Goal: Information Seeking & Learning: Check status

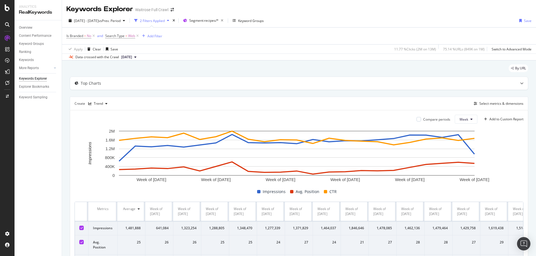
scroll to position [42, 0]
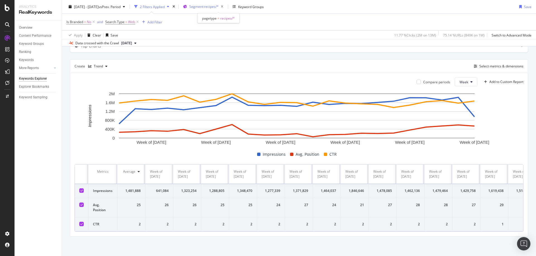
click at [218, 5] on span "Segment: recipes/*" at bounding box center [203, 6] width 29 height 5
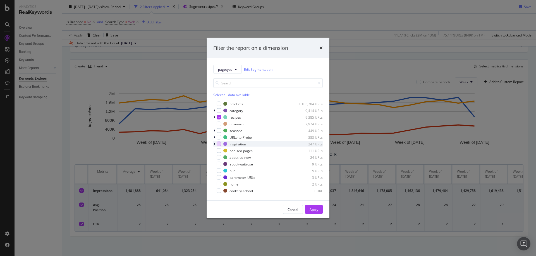
click at [220, 145] on div "modal" at bounding box center [218, 144] width 4 height 4
drag, startPoint x: 313, startPoint y: 213, endPoint x: 533, endPoint y: 232, distance: 221.5
click at [313, 212] on div "Apply" at bounding box center [313, 210] width 9 height 8
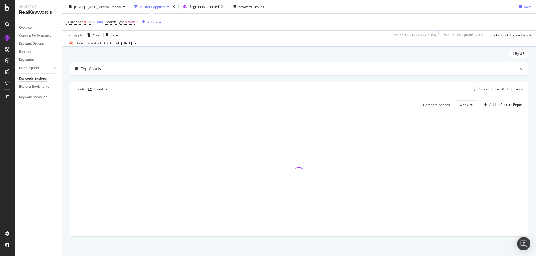
scroll to position [15, 0]
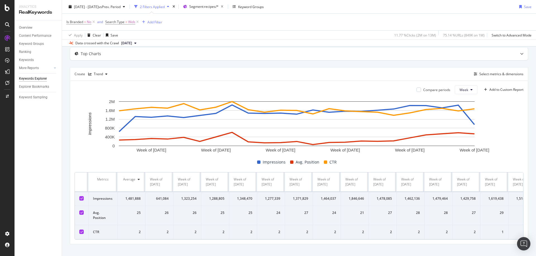
scroll to position [42, 0]
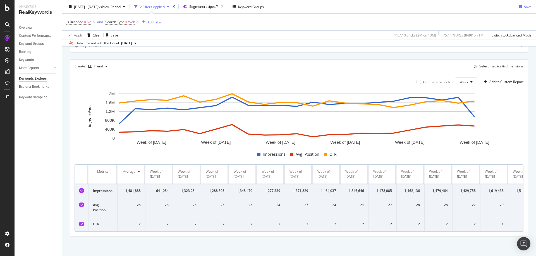
click at [83, 222] on div at bounding box center [81, 224] width 4 height 4
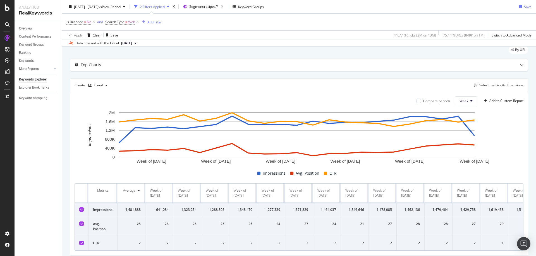
scroll to position [28, 0]
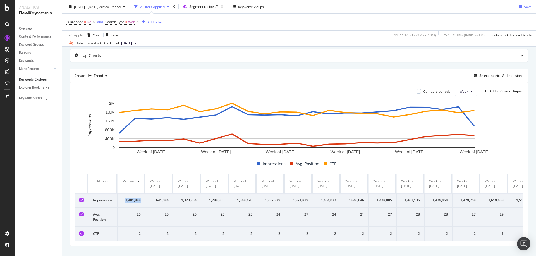
drag, startPoint x: 126, startPoint y: 201, endPoint x: 140, endPoint y: 199, distance: 14.6
click at [140, 199] on div "1,481,888" at bounding box center [131, 200] width 19 height 5
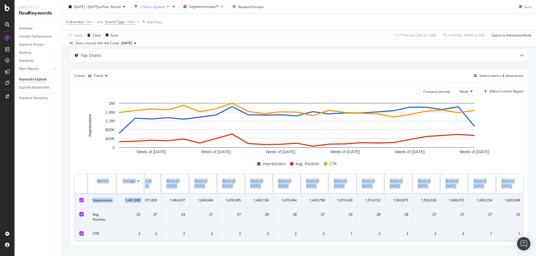
scroll to position [0, 268]
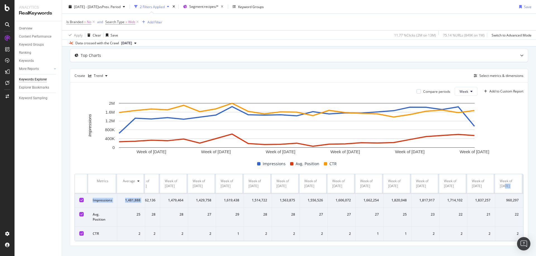
drag, startPoint x: 148, startPoint y: 199, endPoint x: 486, endPoint y: 180, distance: 339.0
click at [490, 185] on table "Metrics Average Week of 24 Feb. 2025 Week of 3 Mar. 2025 Week of 10 Mar. 2025 W…" at bounding box center [167, 207] width 712 height 67
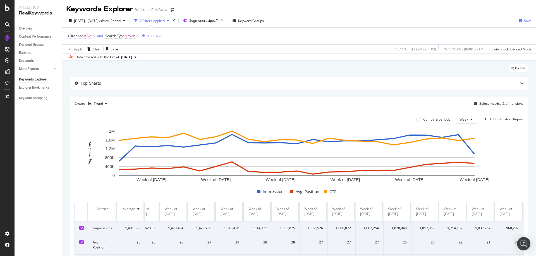
click at [86, 36] on span "Is Branded = No" at bounding box center [78, 35] width 25 height 5
click at [72, 48] on span "No" at bounding box center [73, 49] width 4 height 5
click at [266, 45] on div "Apply Clear Save 11.77 % Clicks ( 2M on 13M ) 75.14 % URLs ( 849K on 1M ) Switc…" at bounding box center [299, 48] width 474 height 9
